Goal: Task Accomplishment & Management: Manage account settings

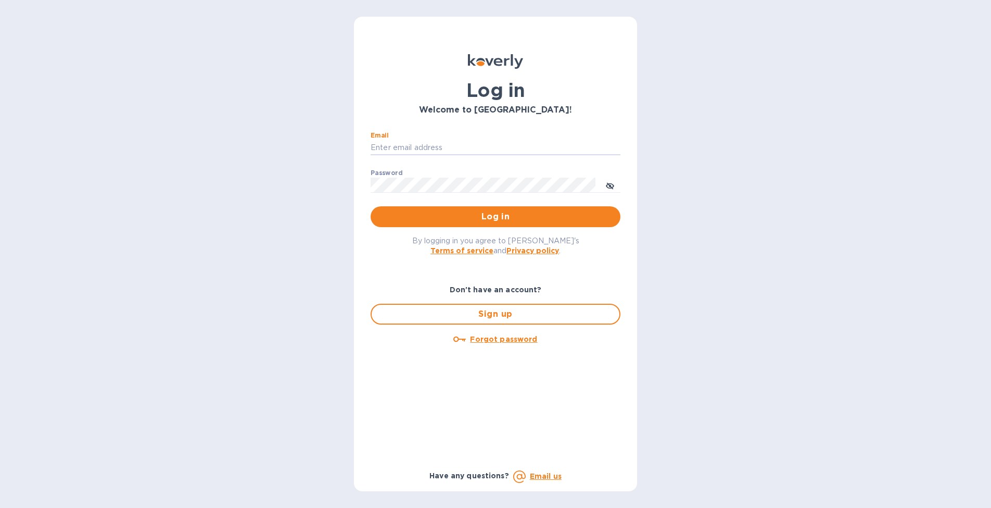
type input "[EMAIL_ADDRESS][DOMAIN_NAME]"
click at [496, 216] on button "Log in" at bounding box center [496, 216] width 250 height 21
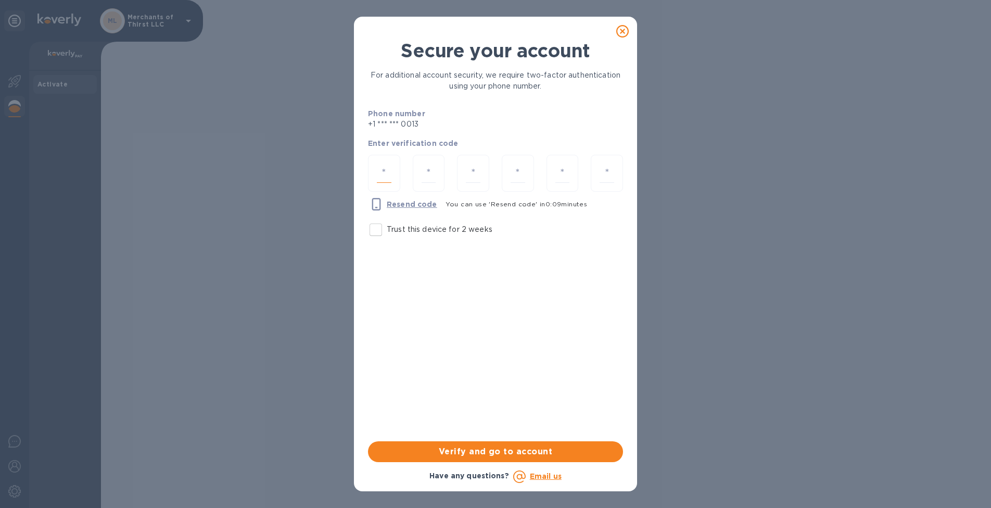
click at [385, 164] on input "number" at bounding box center [384, 173] width 15 height 19
type input "2"
type input "0"
type input "5"
type input "1"
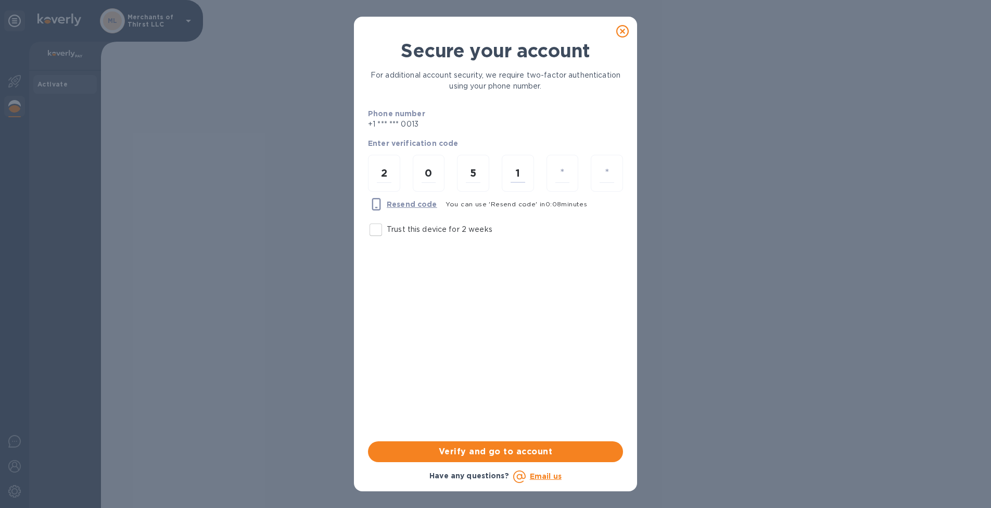
type input "4"
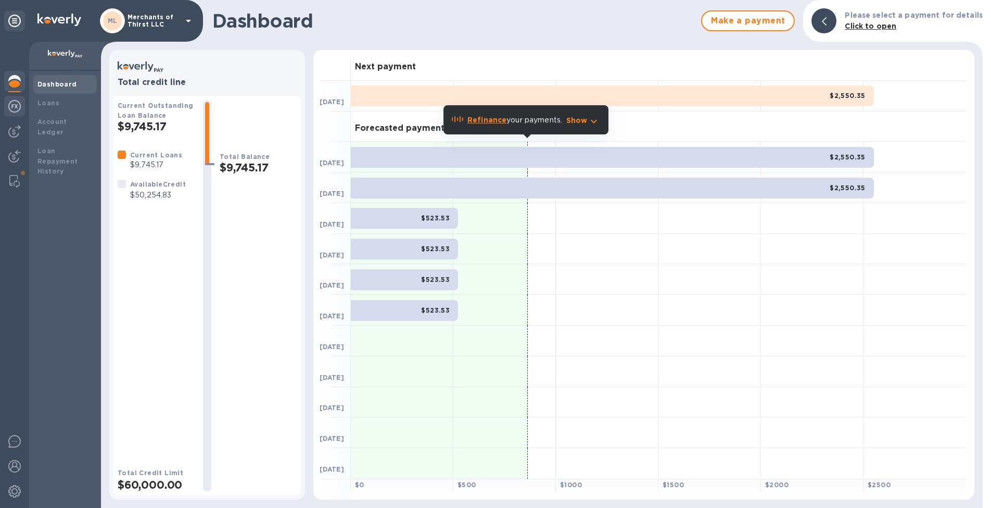
click at [16, 111] on img at bounding box center [14, 106] width 12 height 12
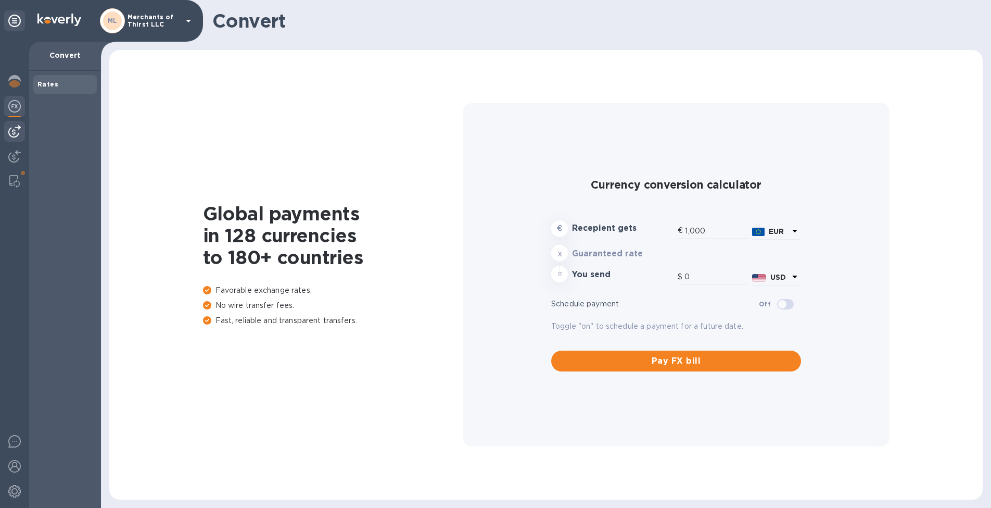
click at [9, 130] on img at bounding box center [14, 131] width 12 height 12
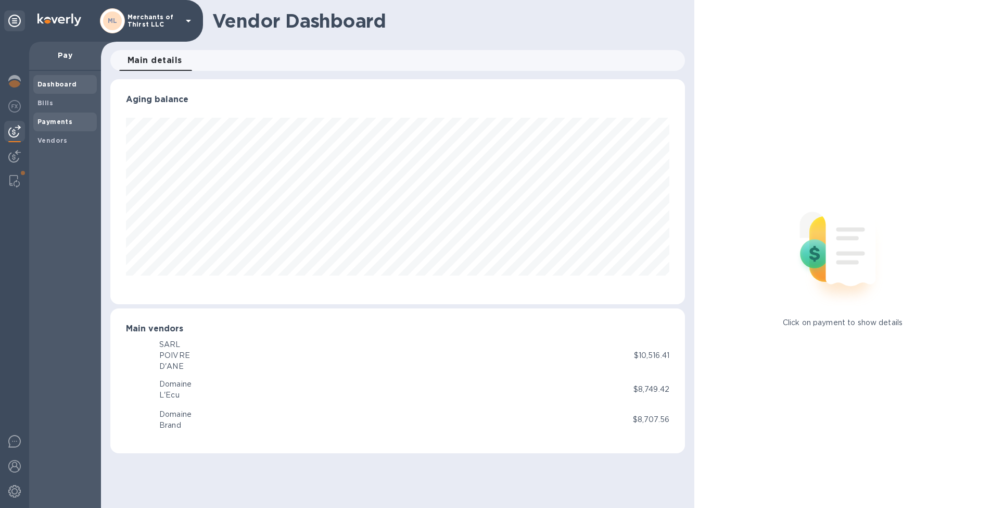
scroll to position [225, 575]
click at [41, 105] on b "Bills" at bounding box center [45, 103] width 16 height 8
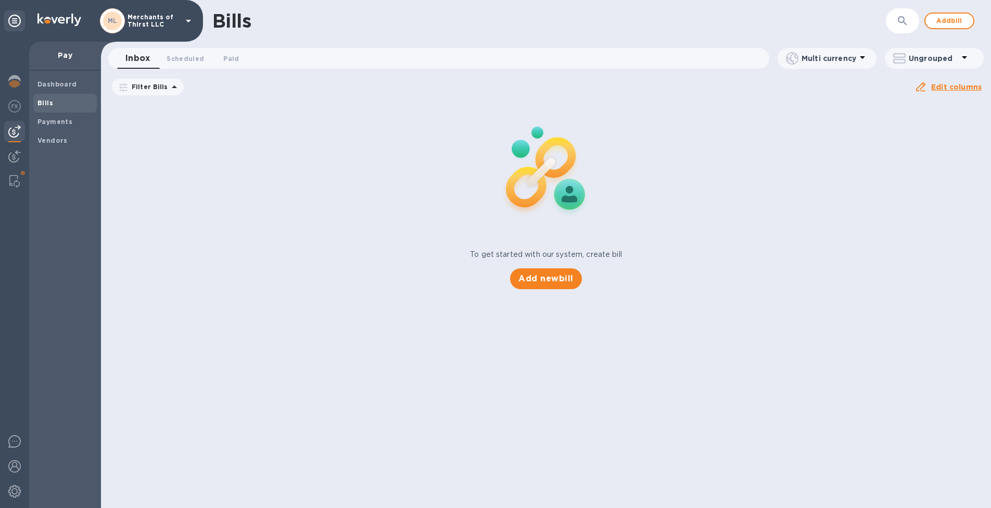
click at [0, 0] on icon at bounding box center [0, 0] width 0 height 0
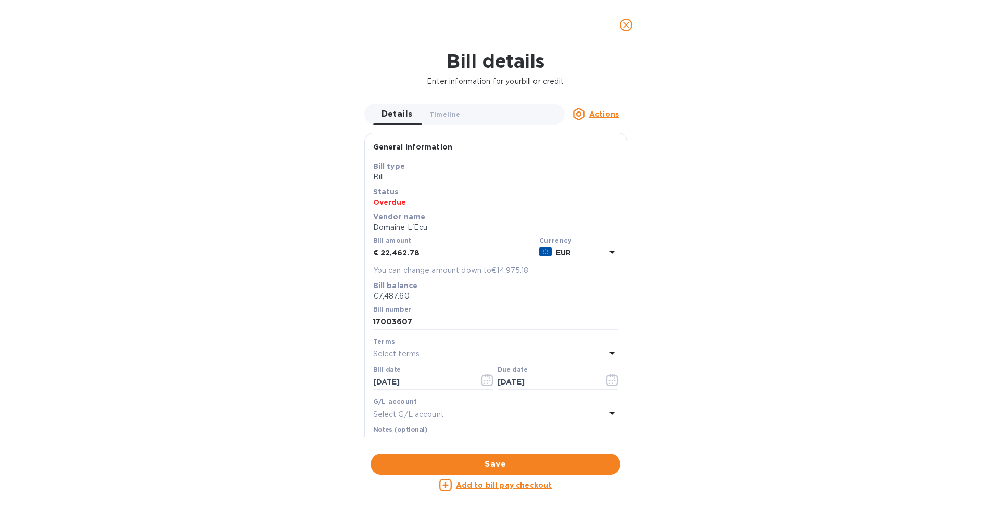
scroll to position [225, 575]
type input "1,168.52"
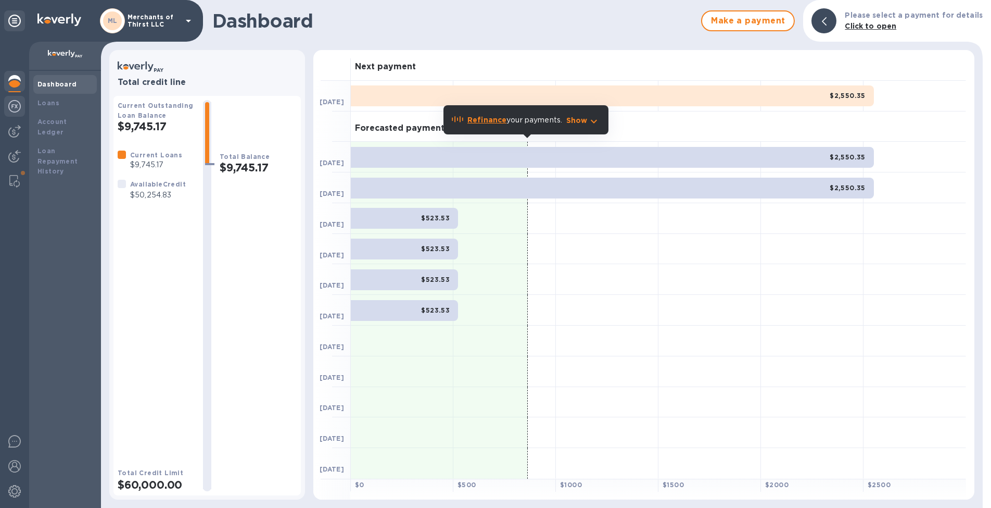
click at [13, 102] on img at bounding box center [14, 106] width 12 height 12
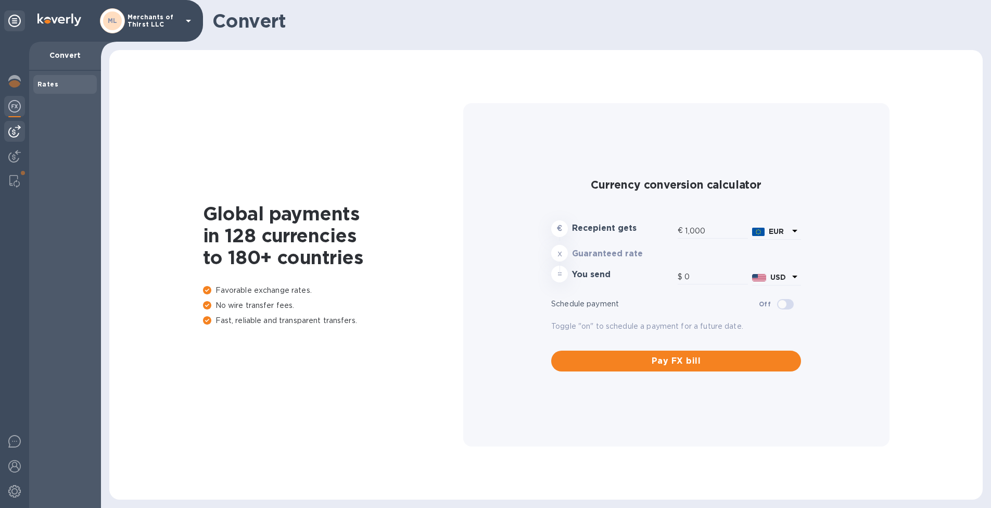
type input "1,168.52"
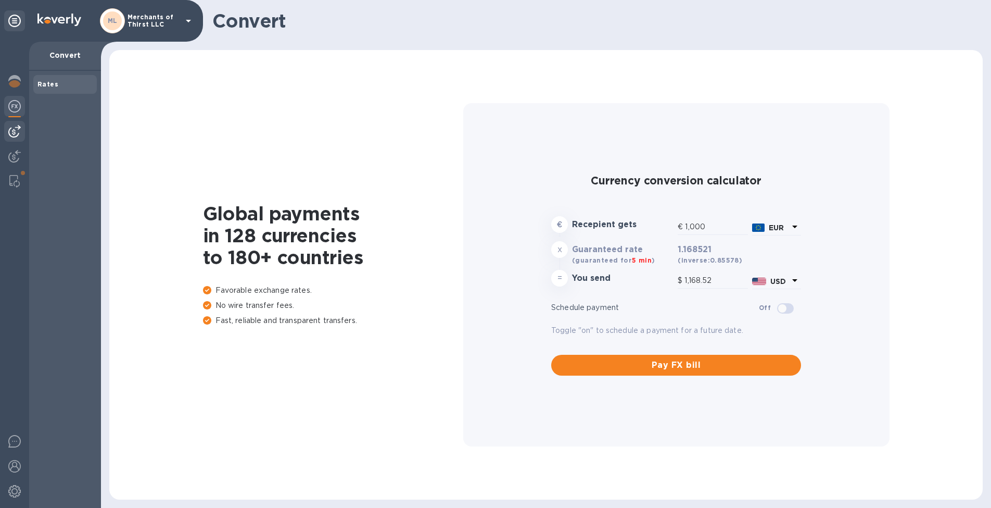
click at [14, 133] on img at bounding box center [14, 131] width 12 height 12
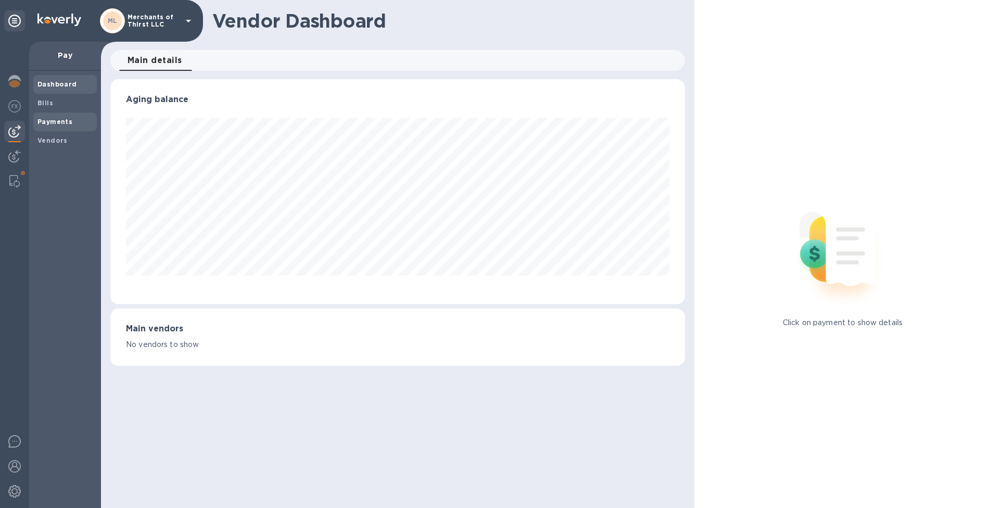
scroll to position [225, 575]
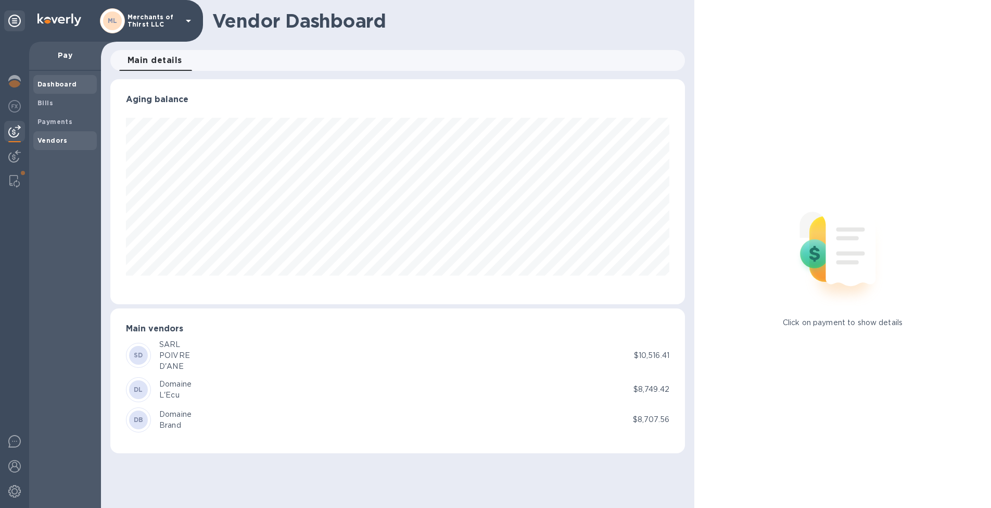
click at [56, 140] on b "Vendors" at bounding box center [52, 140] width 30 height 8
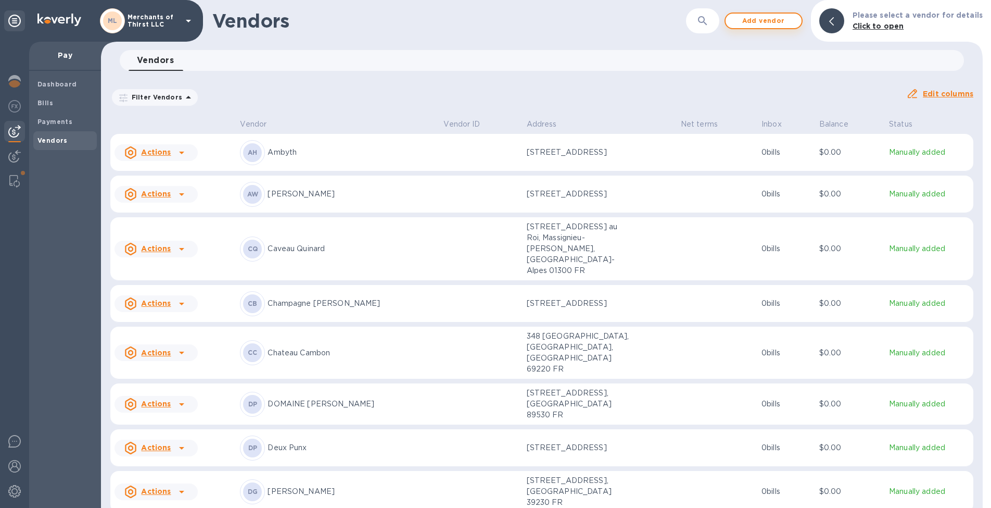
click at [783, 14] on button "Add vendor" at bounding box center [764, 20] width 78 height 17
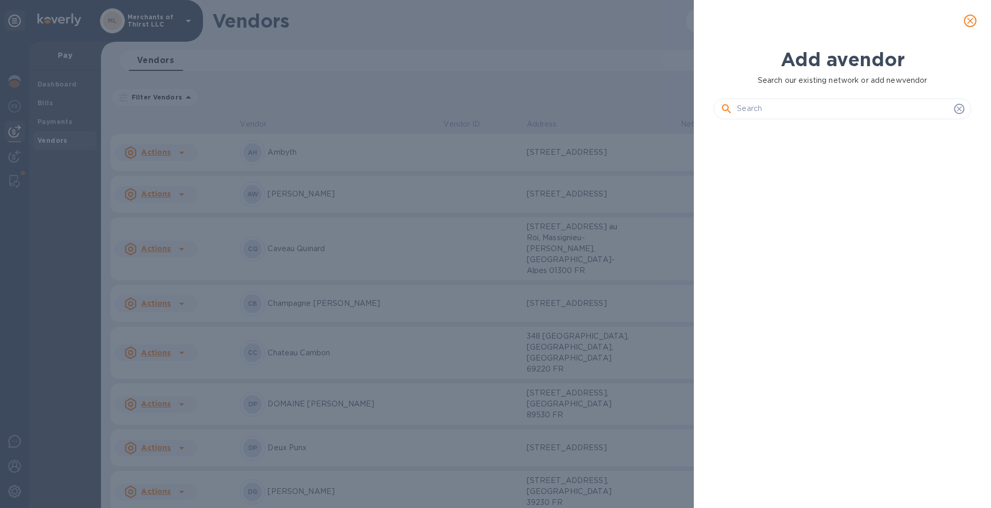
scroll to position [345, 261]
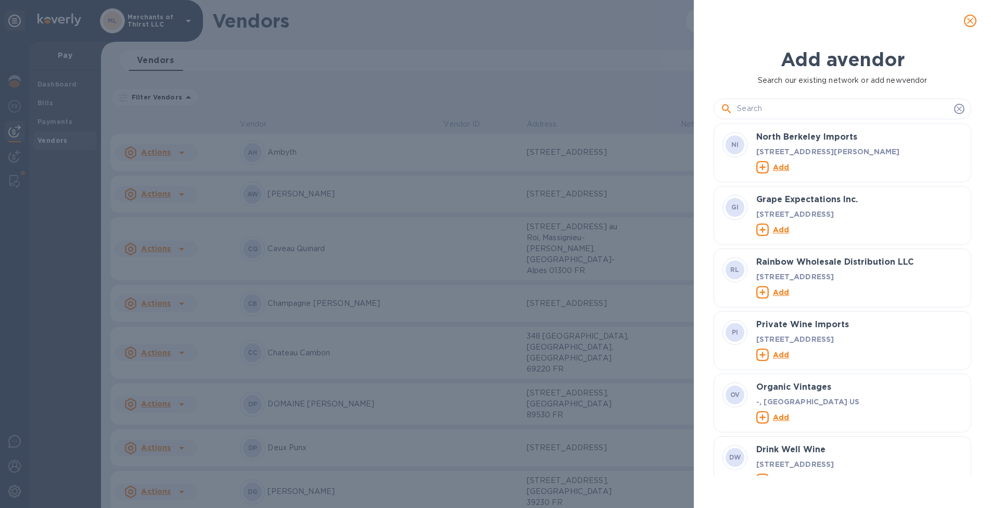
click at [781, 110] on input "text" at bounding box center [843, 109] width 213 height 16
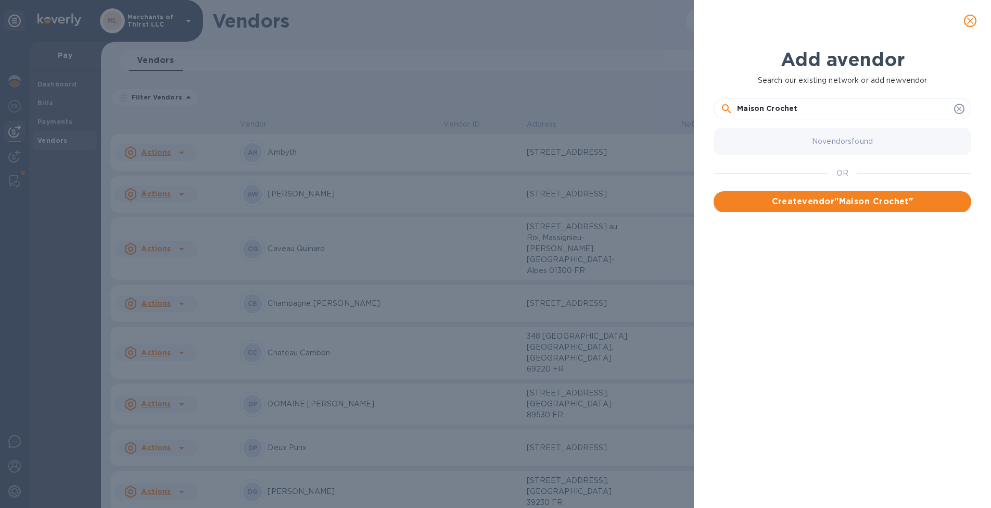
type input "Maison Crochet"
click at [762, 199] on span "Create vendor " Maison Crochet "" at bounding box center [842, 201] width 241 height 12
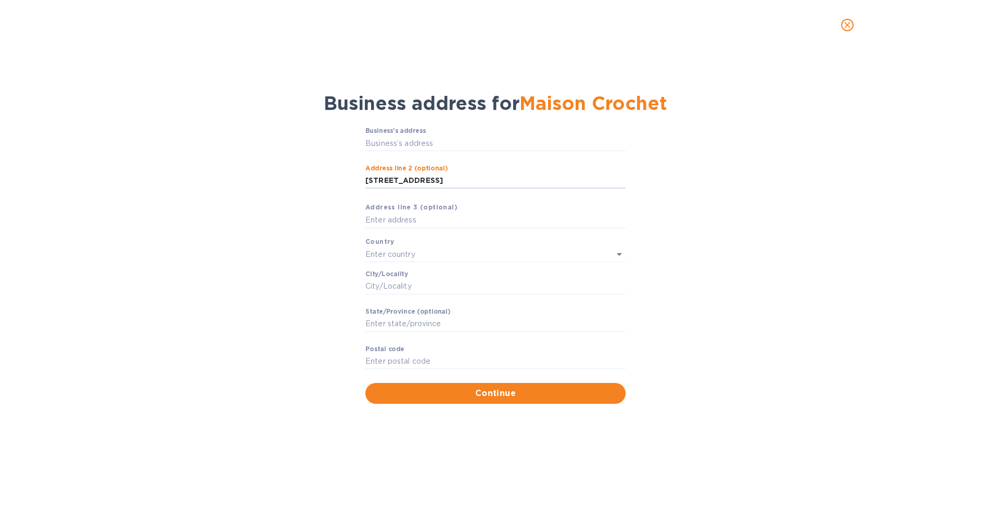
type input "[STREET_ADDRESS][PERSON_NAME]"
drag, startPoint x: 447, startPoint y: 177, endPoint x: 340, endPoint y: 177, distance: 107.8
click at [340, 177] on div "Business’s аddress ​ Аddress line 2 (optional) [STREET_ADDRESS][PERSON_NAME] li…" at bounding box center [496, 265] width 964 height 288
click at [396, 147] on input "Business’s аddress" at bounding box center [496, 143] width 260 height 16
paste input "[STREET_ADDRESS][PERSON_NAME]"
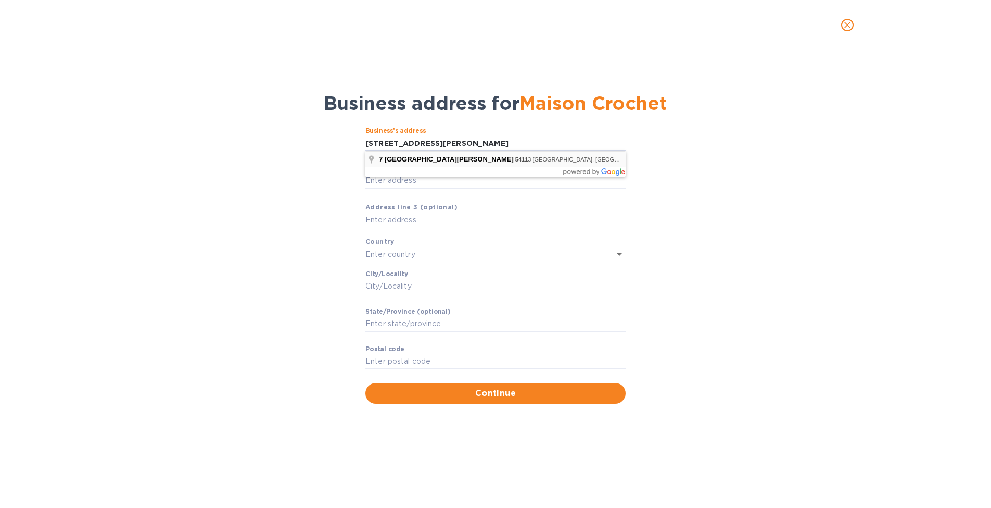
type input "[STREET_ADDRESS][PERSON_NAME]"
type input "[GEOGRAPHIC_DATA]"
type input "Grand Est"
type input "54113"
type input "[GEOGRAPHIC_DATA]"
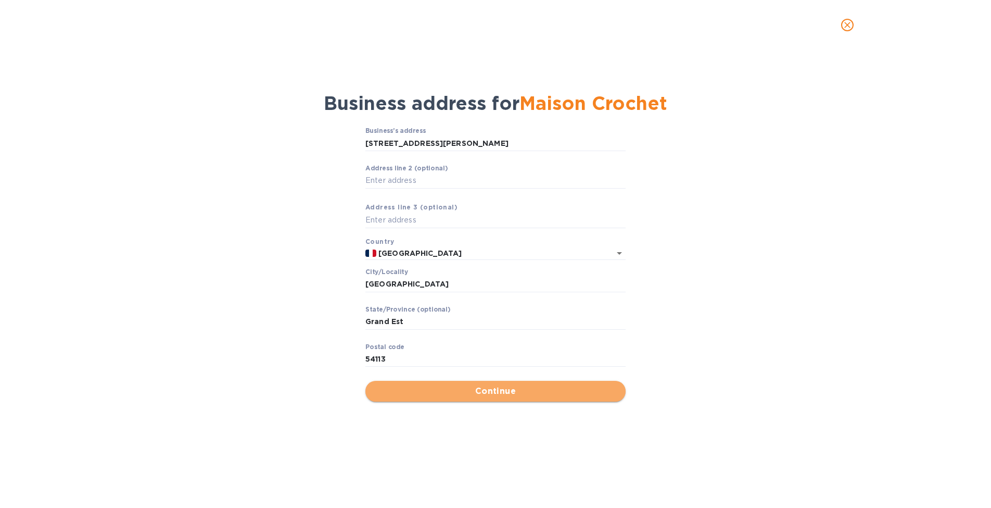
click at [445, 393] on span "Continue" at bounding box center [496, 391] width 244 height 12
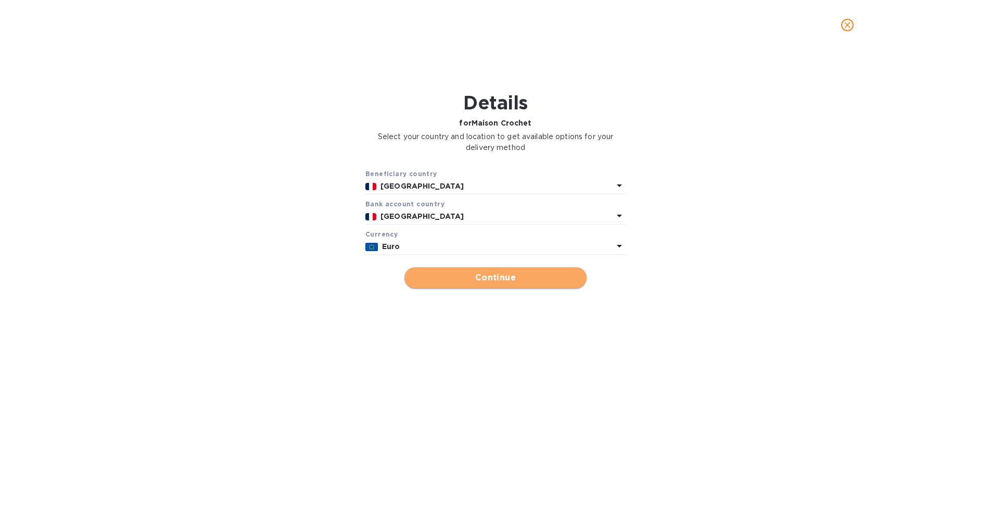
click at [453, 273] on span "Continue" at bounding box center [496, 277] width 166 height 12
type input "Maison Crochet"
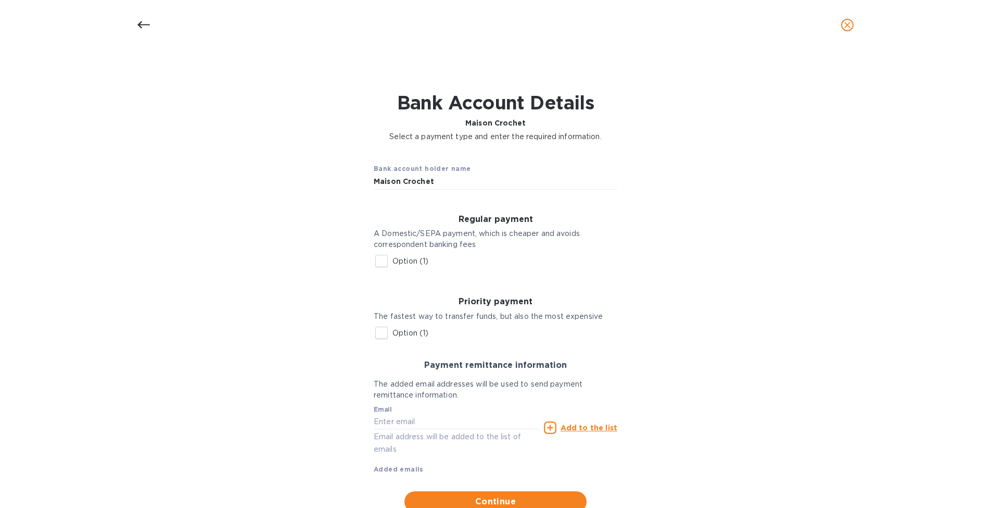
click at [379, 259] on input "Option (1)" at bounding box center [382, 261] width 22 height 22
checkbox input "true"
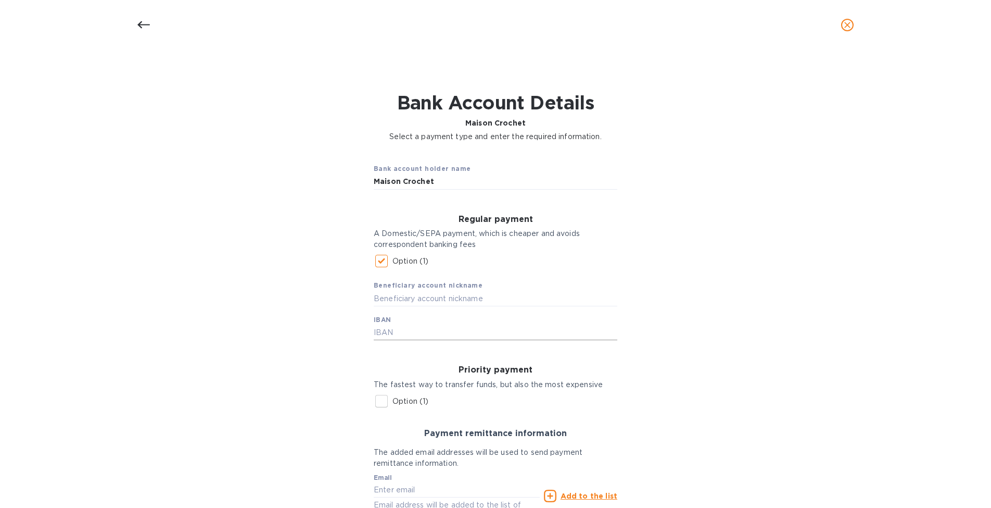
click at [397, 325] on input "text" at bounding box center [496, 333] width 244 height 16
type input "f"
type input "[FINANCIAL_ID]"
click at [292, 310] on div "Bank account holder name [PERSON_NAME] Regular payment A Domestic/SEPA payment,…" at bounding box center [496, 367] width 964 height 438
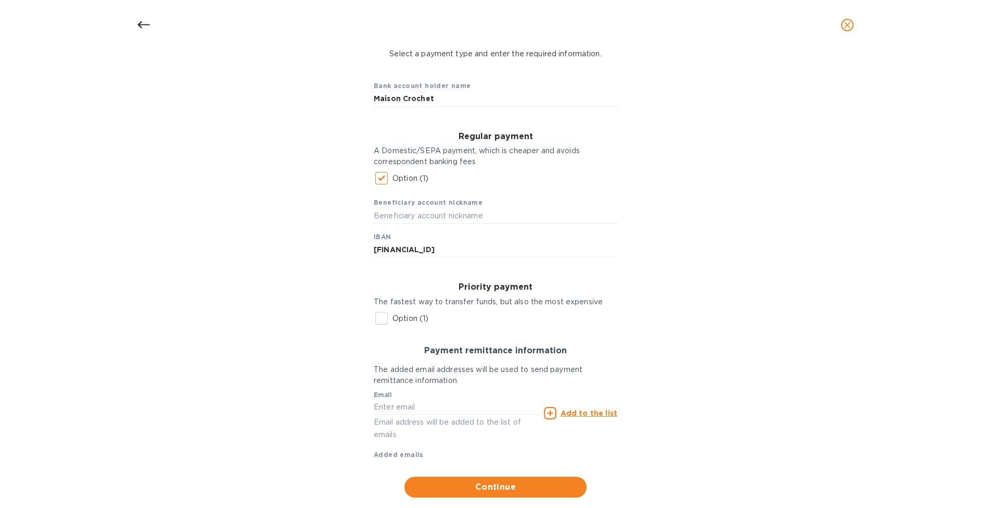
scroll to position [102, 0]
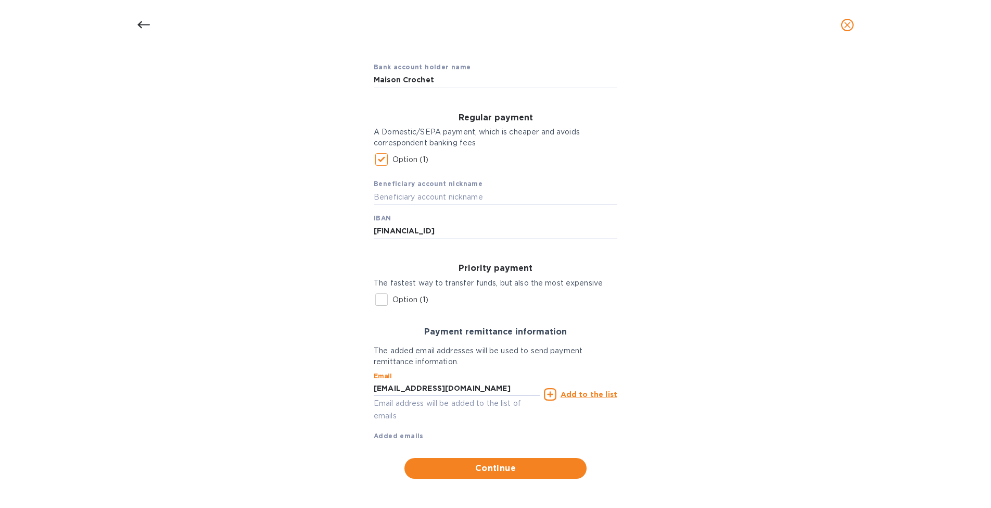
type input "[EMAIL_ADDRESS][DOMAIN_NAME]"
click at [592, 392] on u "Add to the list" at bounding box center [589, 394] width 57 height 8
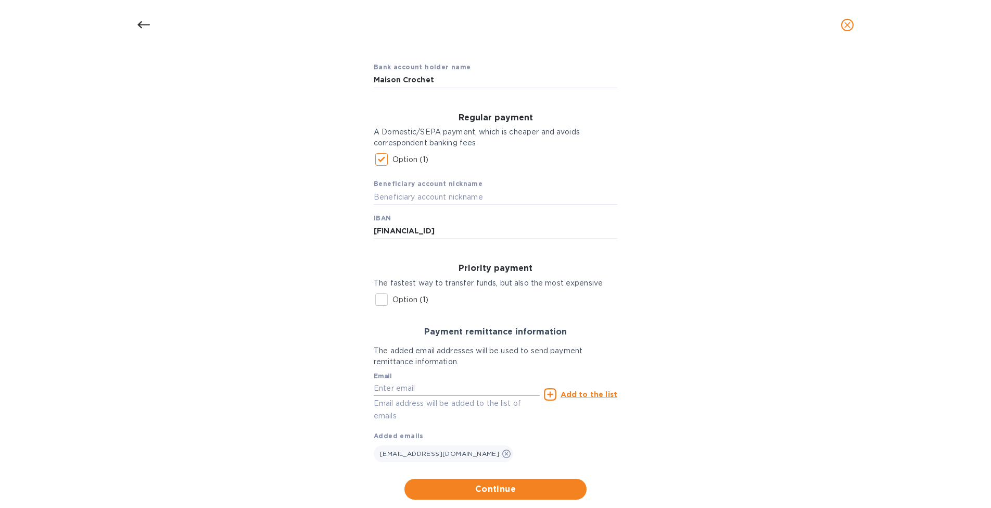
click at [397, 392] on input "text" at bounding box center [457, 389] width 166 height 16
paste input "[PERSON_NAME][EMAIL_ADDRESS][DOMAIN_NAME]"
type input "[PERSON_NAME][EMAIL_ADDRESS][DOMAIN_NAME]"
click at [581, 390] on u "Add to the list" at bounding box center [589, 394] width 57 height 8
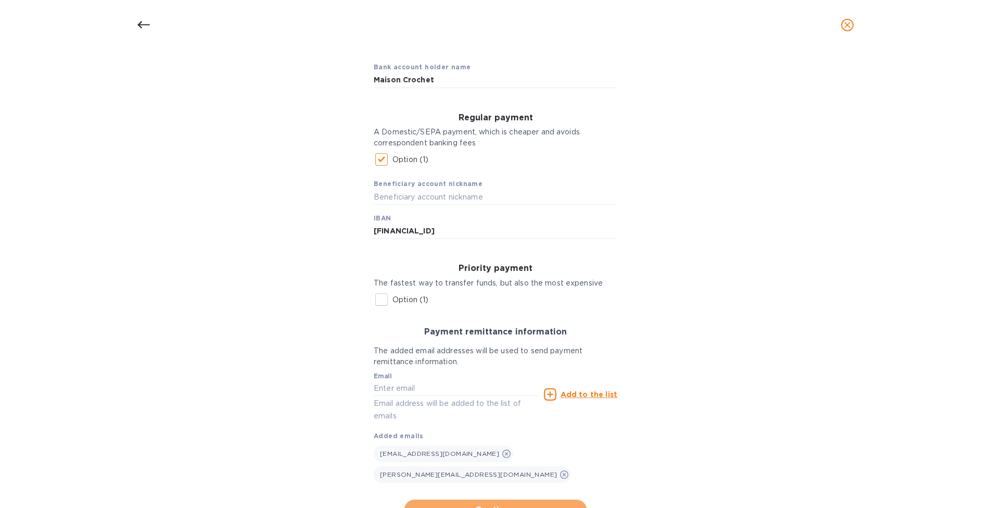
click at [486, 499] on button "Continue" at bounding box center [496, 509] width 182 height 21
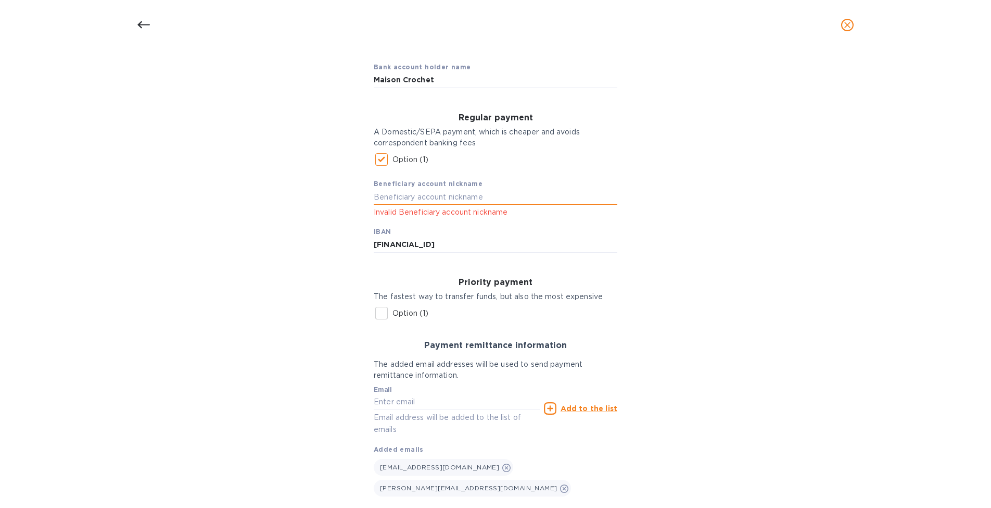
click at [416, 193] on input "text" at bounding box center [496, 197] width 244 height 16
type input "Crochet"
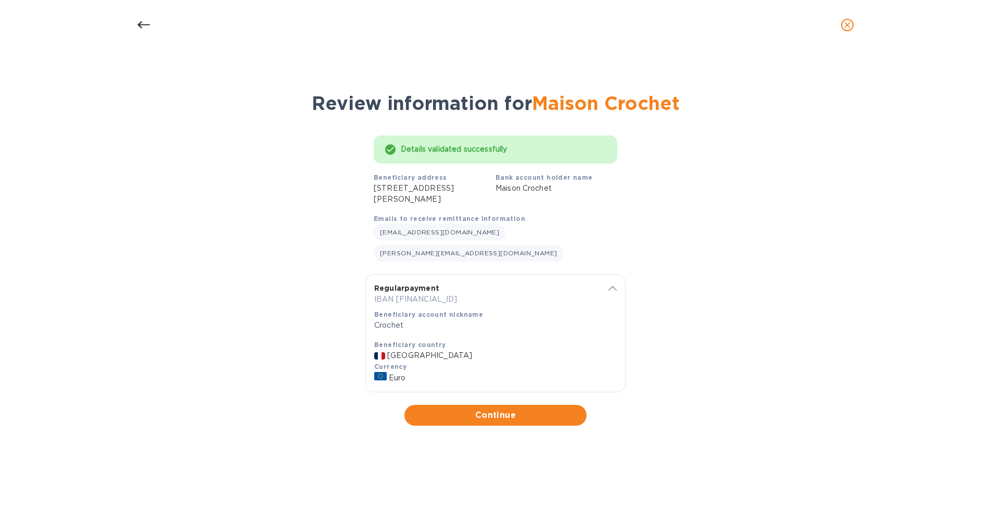
scroll to position [0, 0]
click at [476, 409] on span "Continue" at bounding box center [496, 415] width 166 height 12
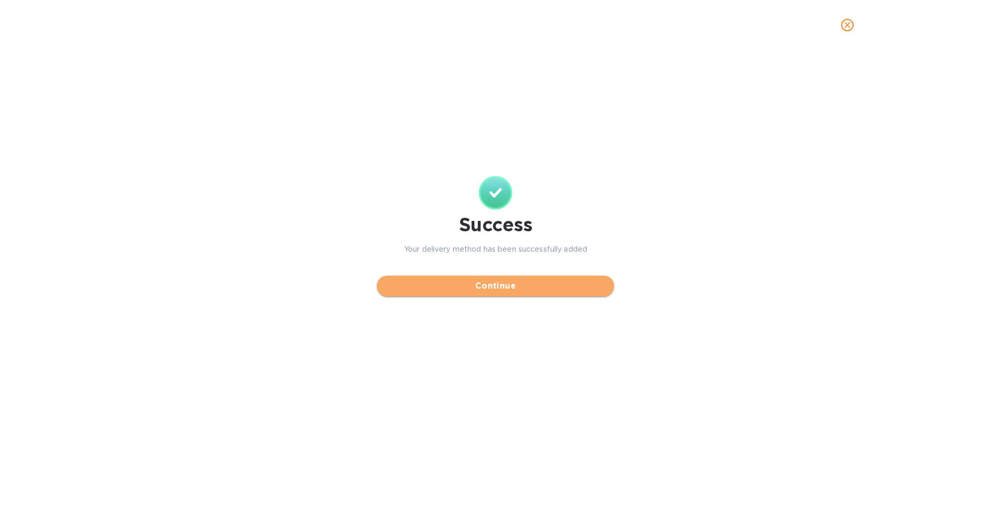
click at [523, 290] on span "Continue" at bounding box center [495, 286] width 221 height 12
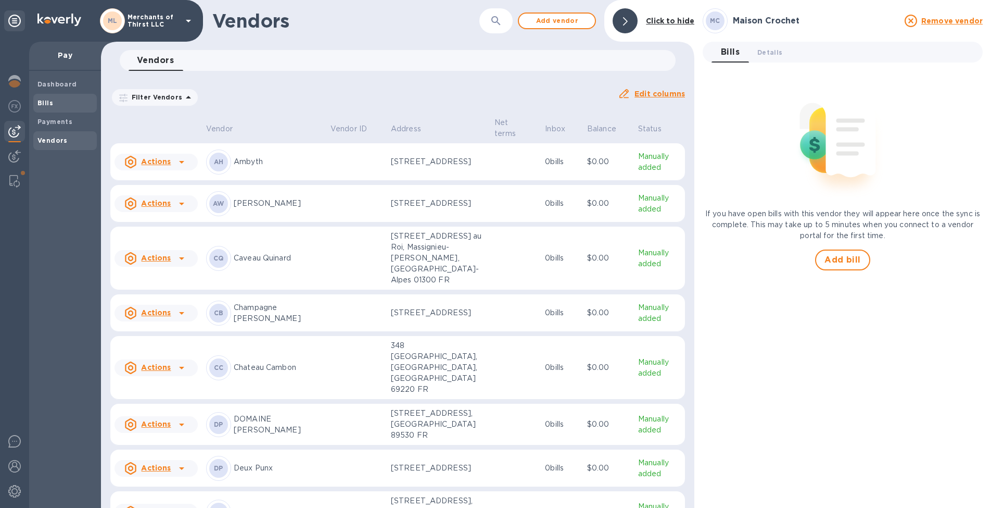
click at [63, 106] on span "Bills" at bounding box center [64, 103] width 55 height 10
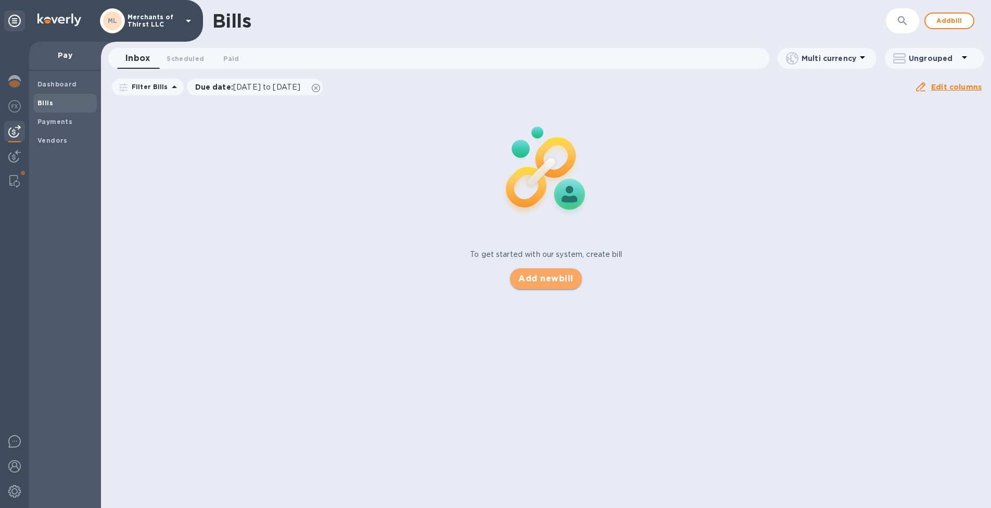
click at [550, 283] on span "Add new bill" at bounding box center [546, 278] width 55 height 12
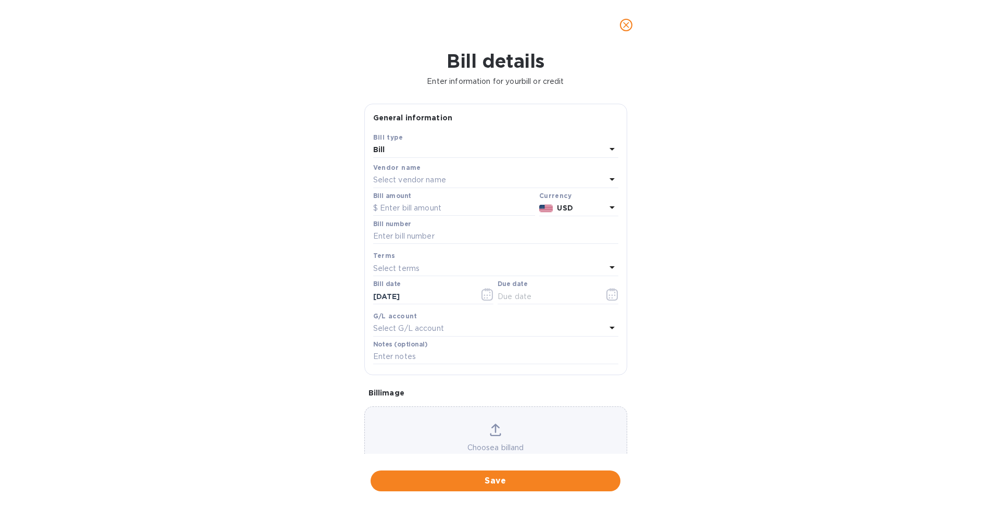
click at [462, 175] on div "Select vendor name" at bounding box center [489, 180] width 233 height 15
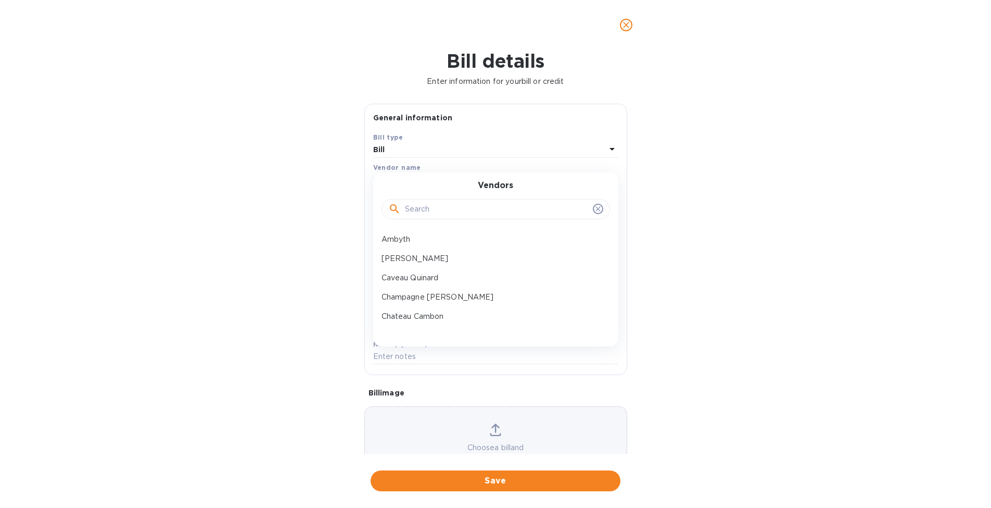
click at [458, 205] on input "text" at bounding box center [497, 210] width 184 height 16
type input "crocs"
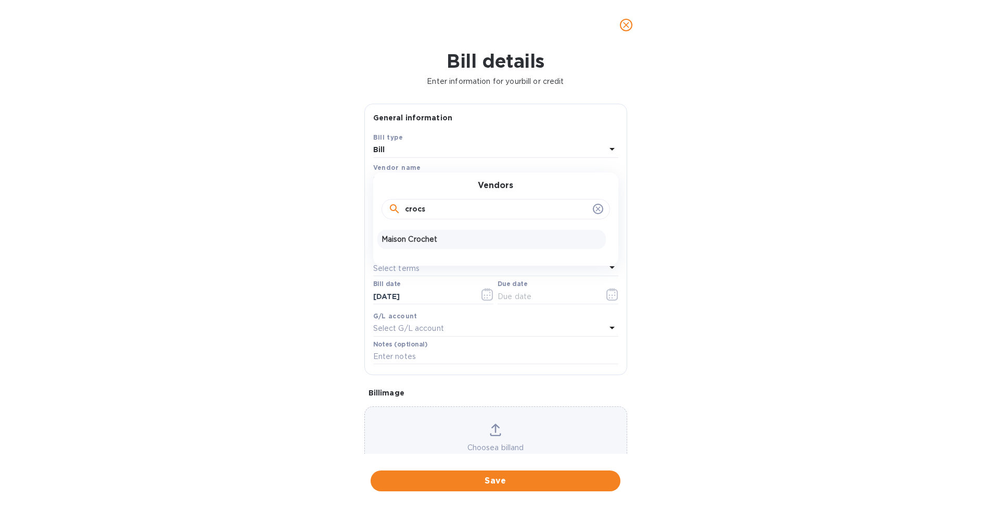
drag, startPoint x: 458, startPoint y: 205, endPoint x: 459, endPoint y: 244, distance: 39.1
click at [459, 244] on div "Maison Crochet" at bounding box center [492, 239] width 229 height 19
click at [419, 207] on input "text" at bounding box center [454, 208] width 162 height 16
type input "2,460"
click at [590, 216] on div "Currency USD" at bounding box center [578, 203] width 83 height 30
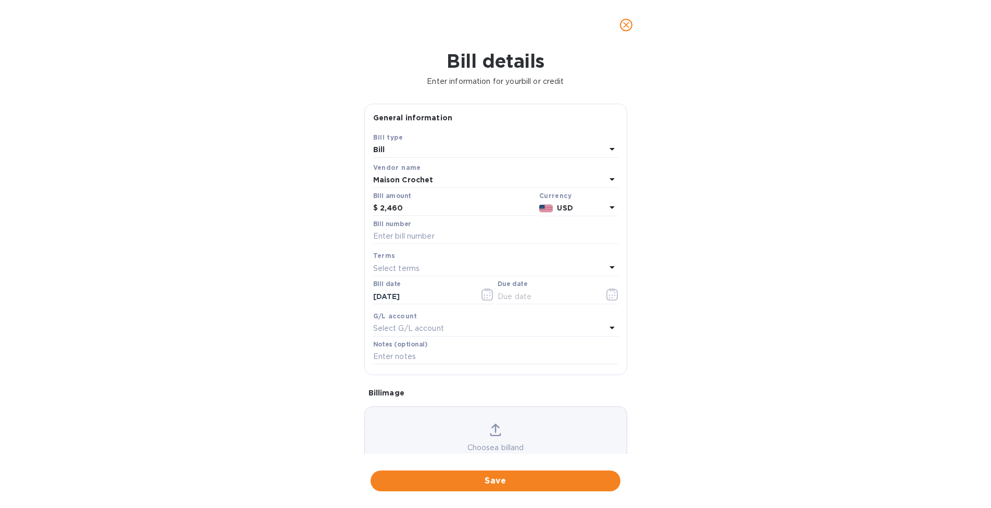
click at [594, 206] on p "USD" at bounding box center [581, 208] width 48 height 11
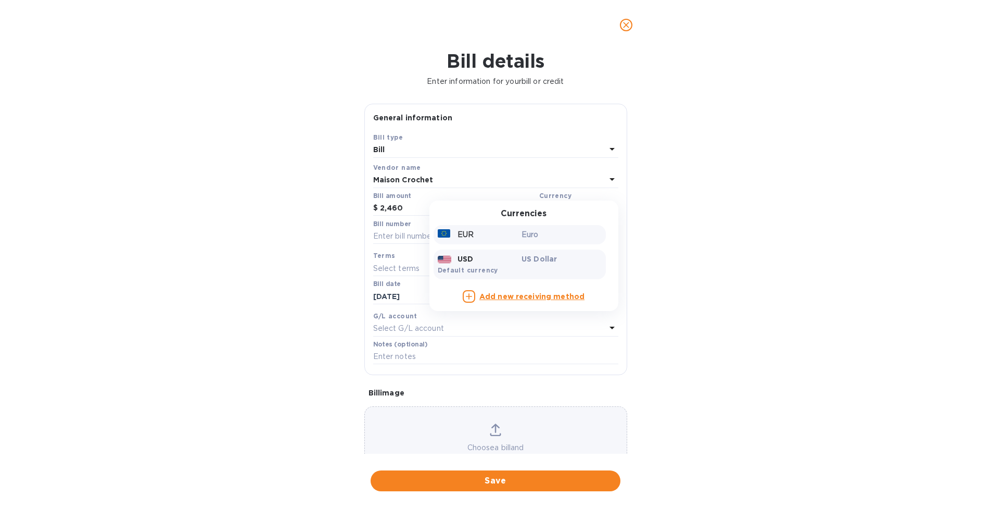
click at [557, 232] on p "Euro" at bounding box center [562, 234] width 80 height 11
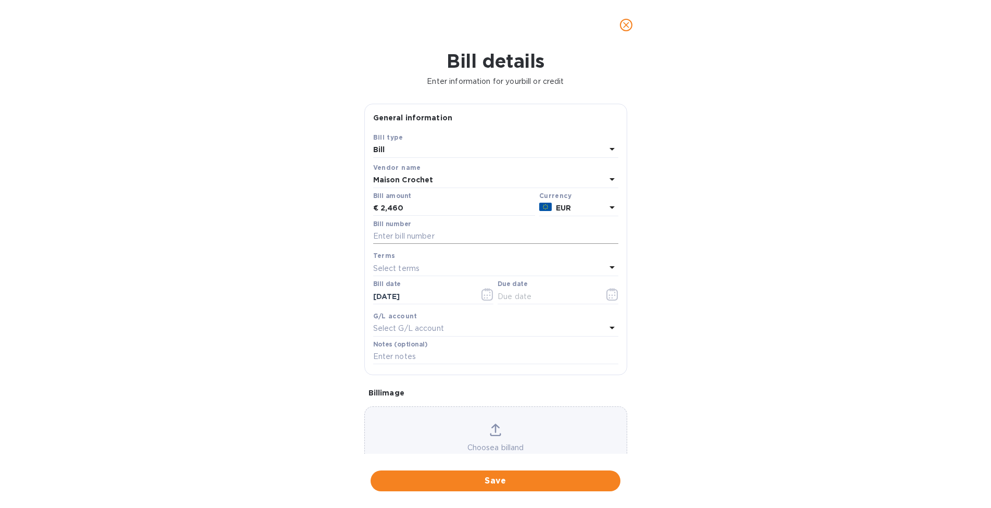
click at [435, 234] on input "text" at bounding box center [495, 237] width 245 height 16
type input "20260035"
click at [410, 270] on p "Select terms" at bounding box center [396, 268] width 47 height 11
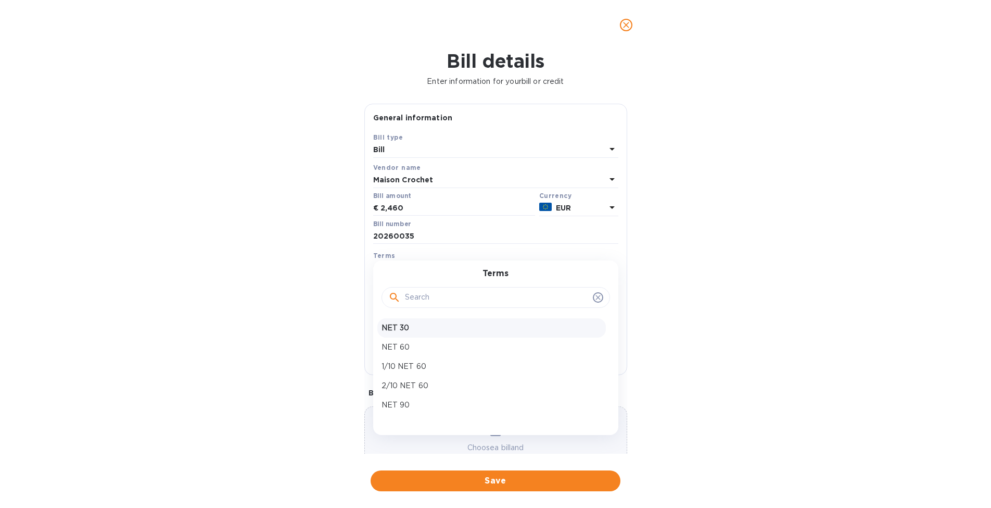
click at [432, 328] on p "NET 30" at bounding box center [492, 327] width 220 height 11
type input "[DATE]"
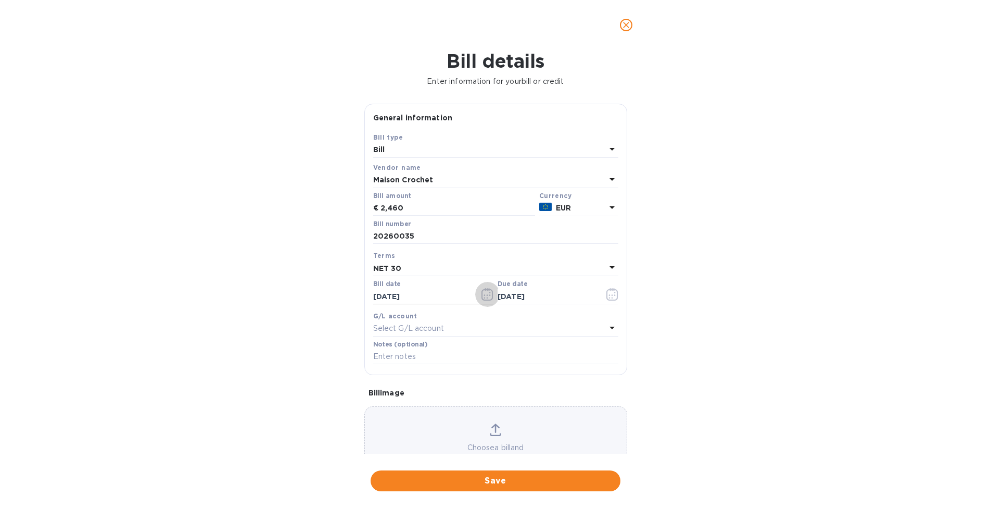
click at [487, 294] on icon "button" at bounding box center [488, 294] width 12 height 12
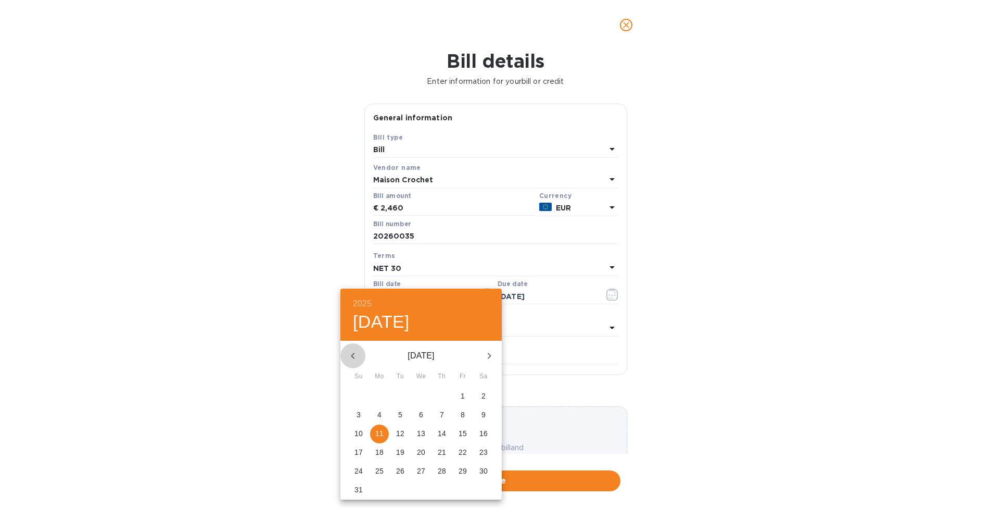
click at [358, 360] on icon "button" at bounding box center [353, 355] width 12 height 12
click at [422, 417] on p "9" at bounding box center [421, 414] width 4 height 10
type input "[DATE]"
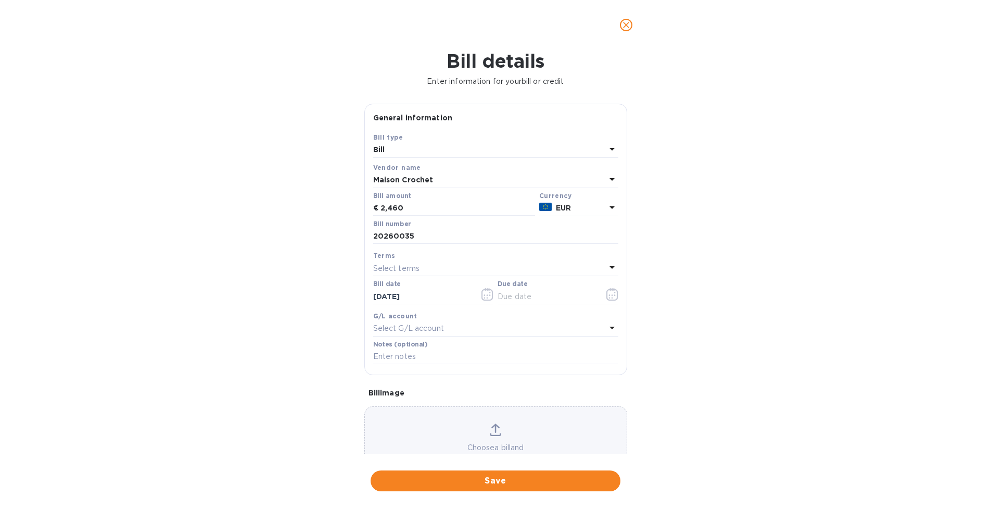
click at [265, 372] on div "2025 Wed, [DATE] [DATE] Mo Tu We Th Fr Sa 29 30 1 2 3 4 5 6 7 8 9 10 11 12 13 1…" at bounding box center [495, 254] width 991 height 508
click at [483, 272] on div "Select terms" at bounding box center [489, 268] width 233 height 15
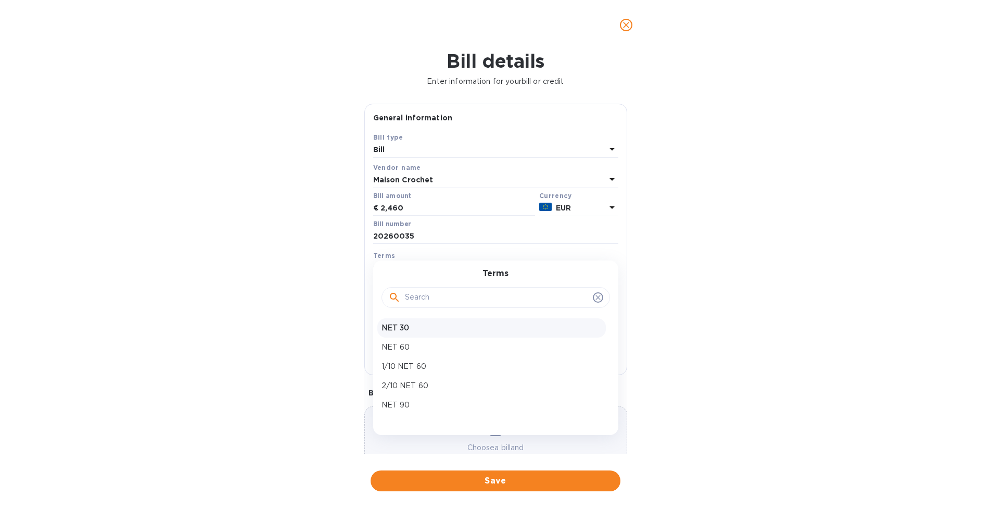
click at [420, 328] on p "NET 30" at bounding box center [492, 327] width 220 height 11
type input "[DATE]"
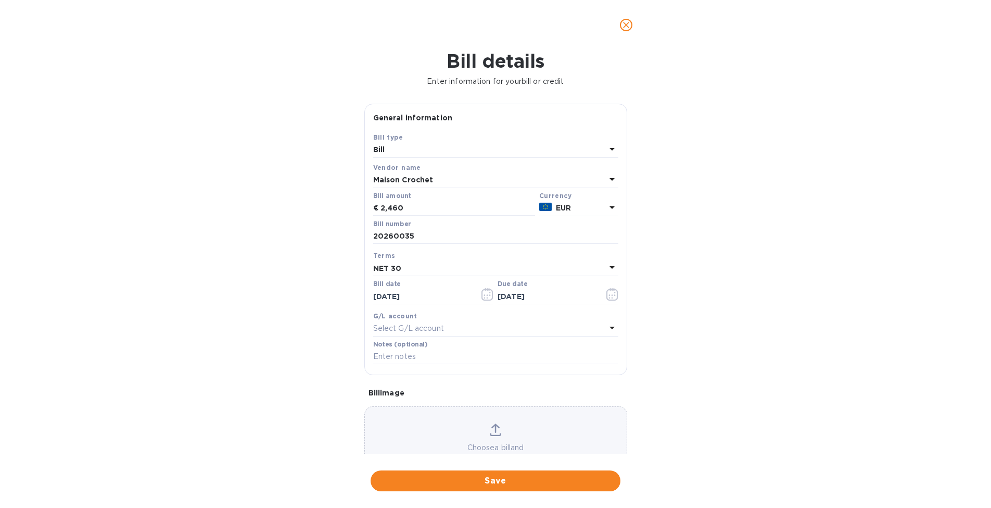
click at [313, 322] on div "Bill details Enter information for your bill or credit General information Save…" at bounding box center [495, 279] width 991 height 458
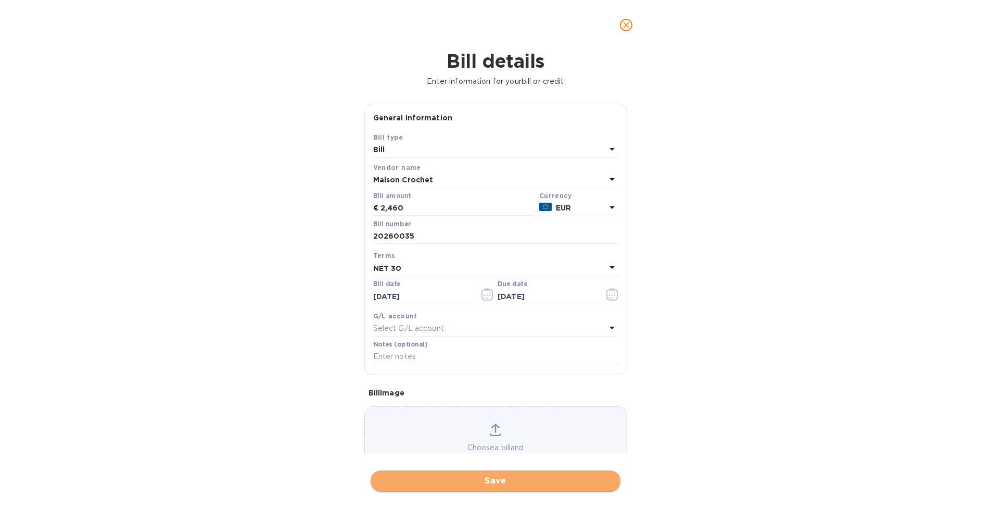
click at [436, 474] on span "Save" at bounding box center [495, 480] width 233 height 12
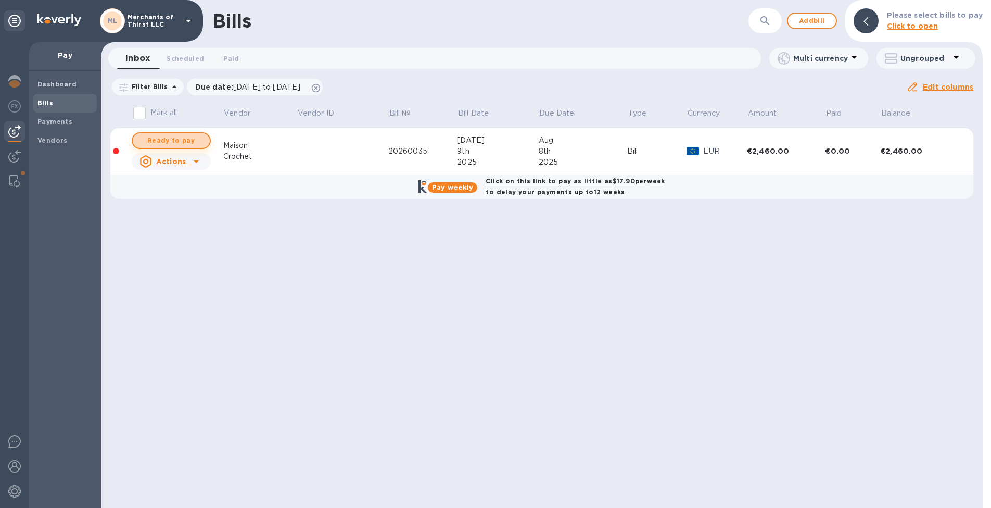
click at [180, 140] on span "Ready to pay" at bounding box center [171, 140] width 60 height 12
checkbox input "true"
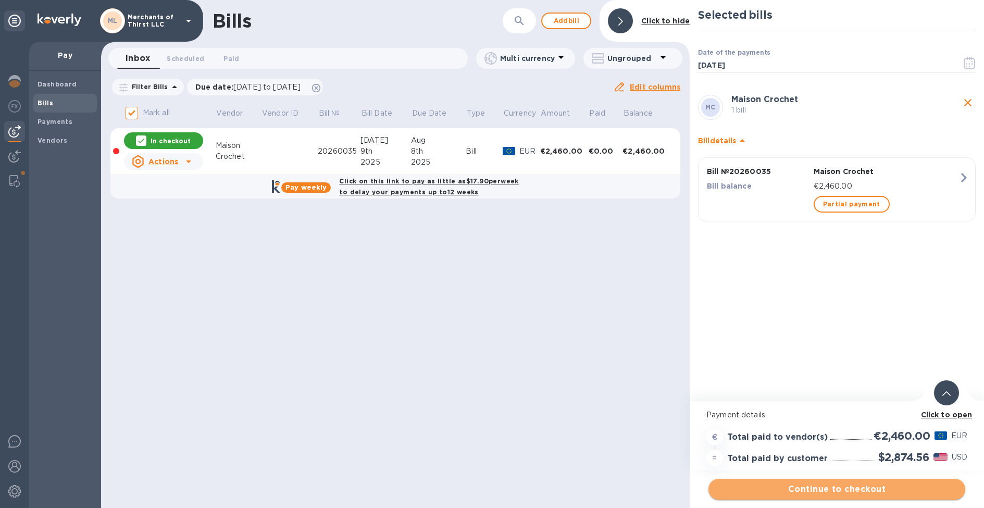
click at [805, 488] on span "Continue to checkout" at bounding box center [837, 489] width 240 height 12
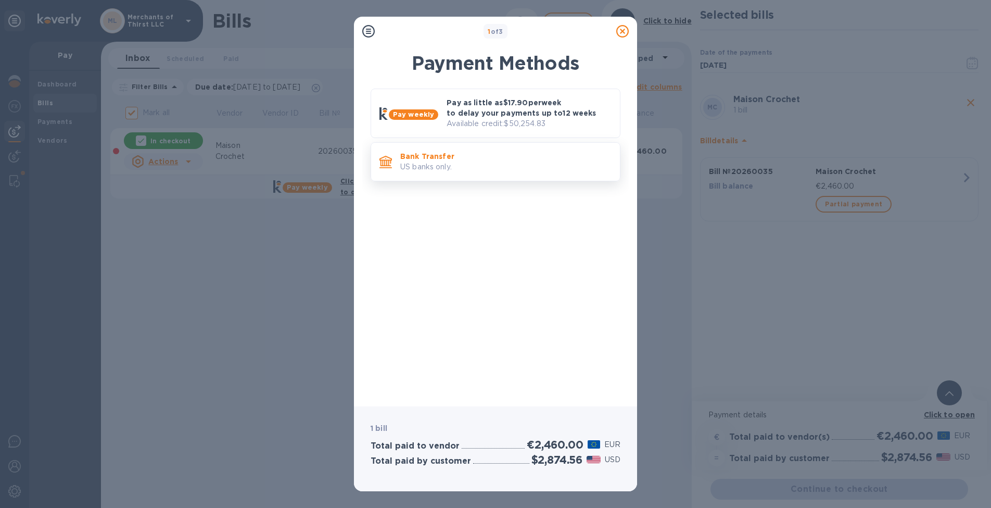
click at [535, 164] on p "US banks only." at bounding box center [505, 166] width 211 height 11
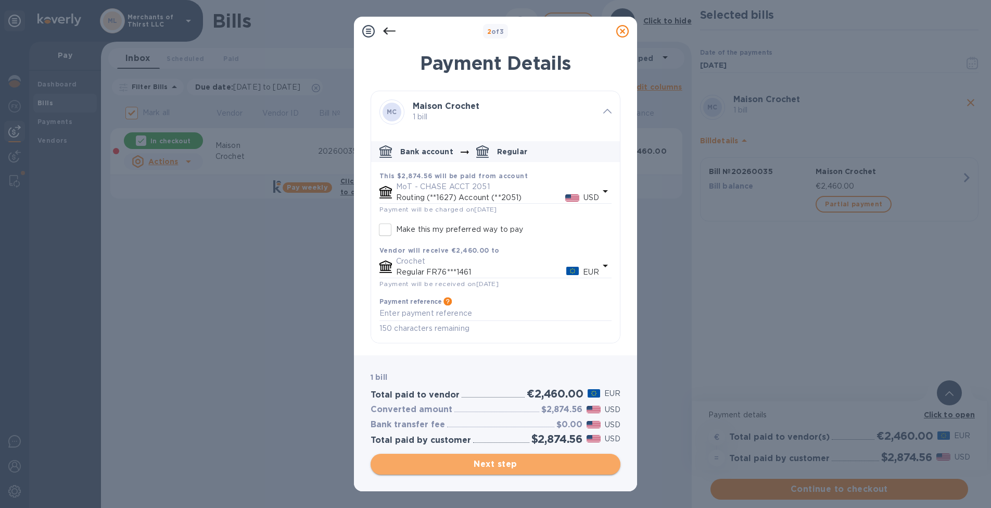
click at [491, 464] on span "Next step" at bounding box center [495, 464] width 233 height 12
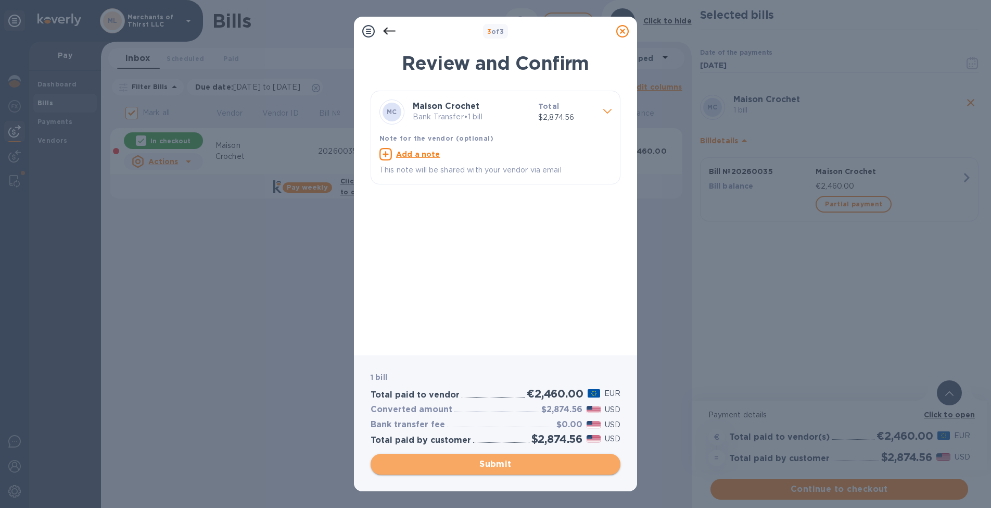
click at [487, 458] on span "Submit" at bounding box center [495, 464] width 233 height 12
